Goal: Task Accomplishment & Management: Complete application form

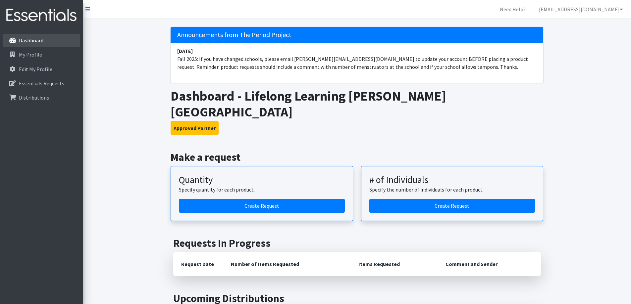
click at [39, 43] on p "Dashboard" at bounding box center [31, 40] width 25 height 7
click at [36, 55] on p "My Profile" at bounding box center [30, 54] width 23 height 7
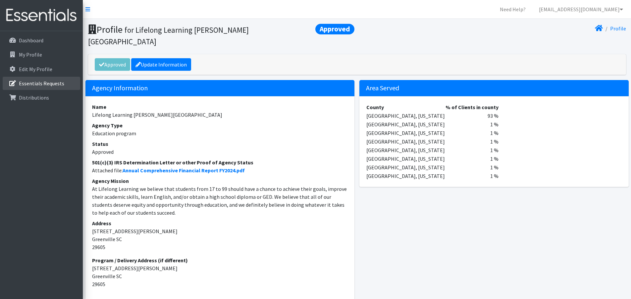
click at [47, 82] on p "Essentials Requests" at bounding box center [41, 83] width 45 height 7
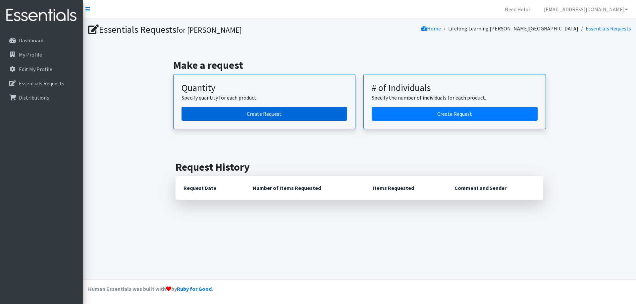
click at [275, 112] on link "Create Request" at bounding box center [264, 114] width 166 height 14
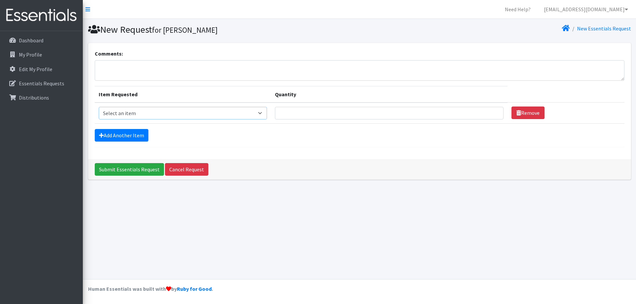
click at [264, 111] on select "Select an item GVL STUDENT PACK" at bounding box center [183, 113] width 168 height 13
select select "14669"
click at [99, 107] on select "Select an item GVL STUDENT PACK" at bounding box center [183, 113] width 168 height 13
click at [25, 97] on p "Distributions" at bounding box center [34, 97] width 30 height 7
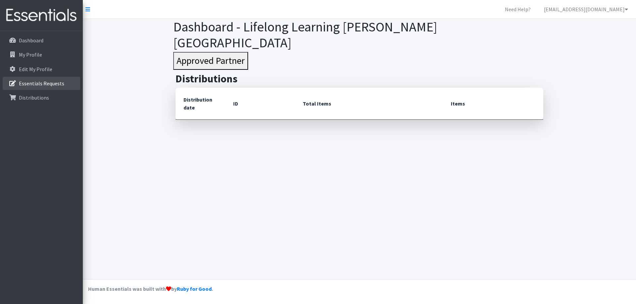
click at [40, 86] on p "Essentials Requests" at bounding box center [41, 83] width 45 height 7
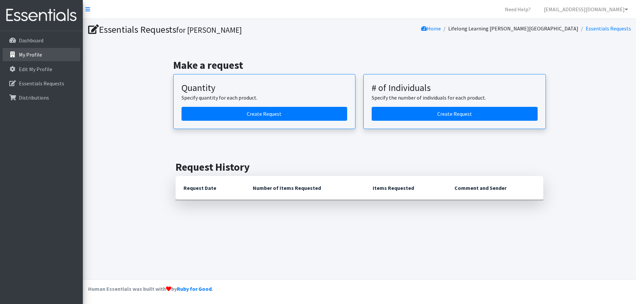
click at [39, 57] on p "My Profile" at bounding box center [30, 54] width 23 height 7
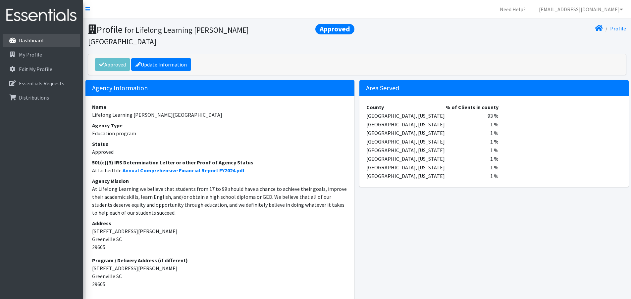
click at [40, 43] on p "Dashboard" at bounding box center [31, 40] width 25 height 7
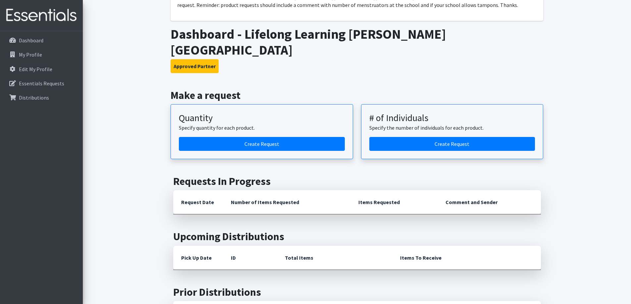
scroll to position [62, 0]
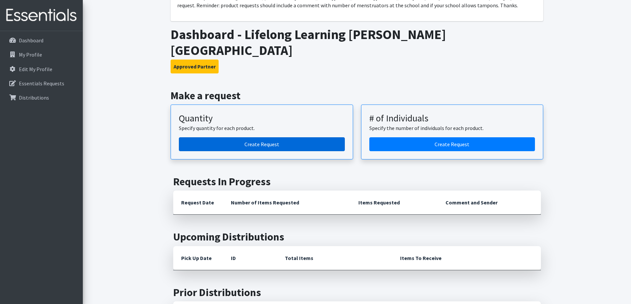
click at [287, 137] on link "Create Request" at bounding box center [262, 144] width 166 height 14
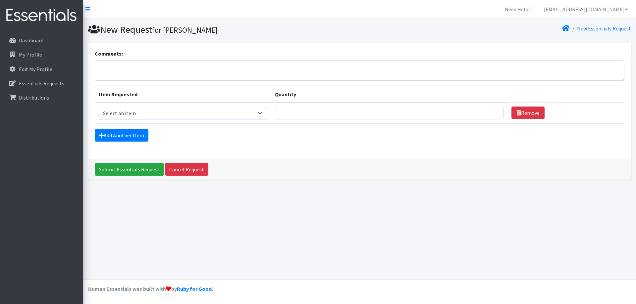
click at [175, 113] on select "Select an item GVL STUDENT PACK" at bounding box center [183, 113] width 168 height 13
select select "14669"
click at [99, 107] on select "Select an item GVL STUDENT PACK" at bounding box center [183, 113] width 168 height 13
